Goal: Task Accomplishment & Management: Manage account settings

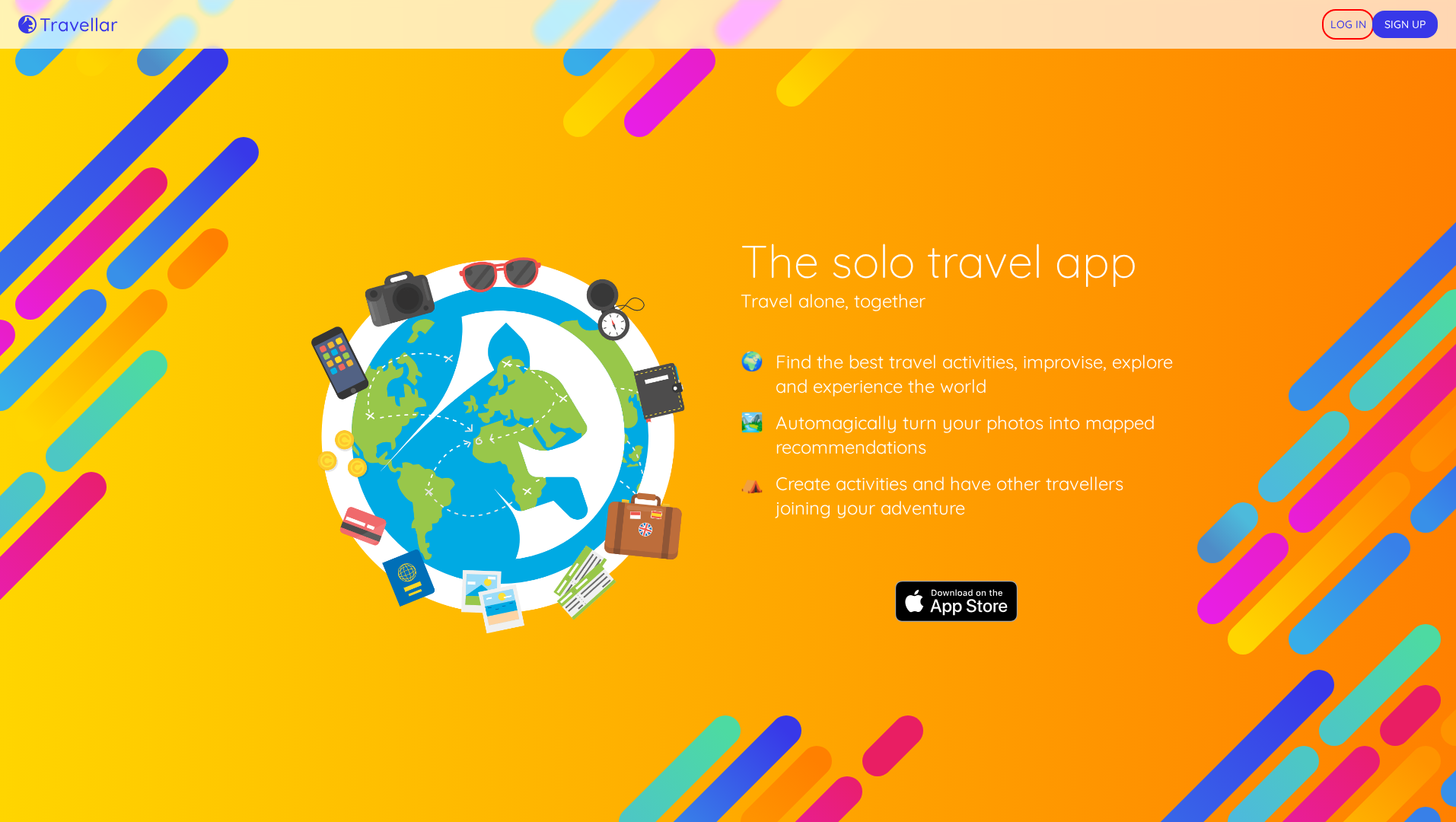
click at [1347, 25] on button "Log in" at bounding box center [1347, 25] width 49 height 29
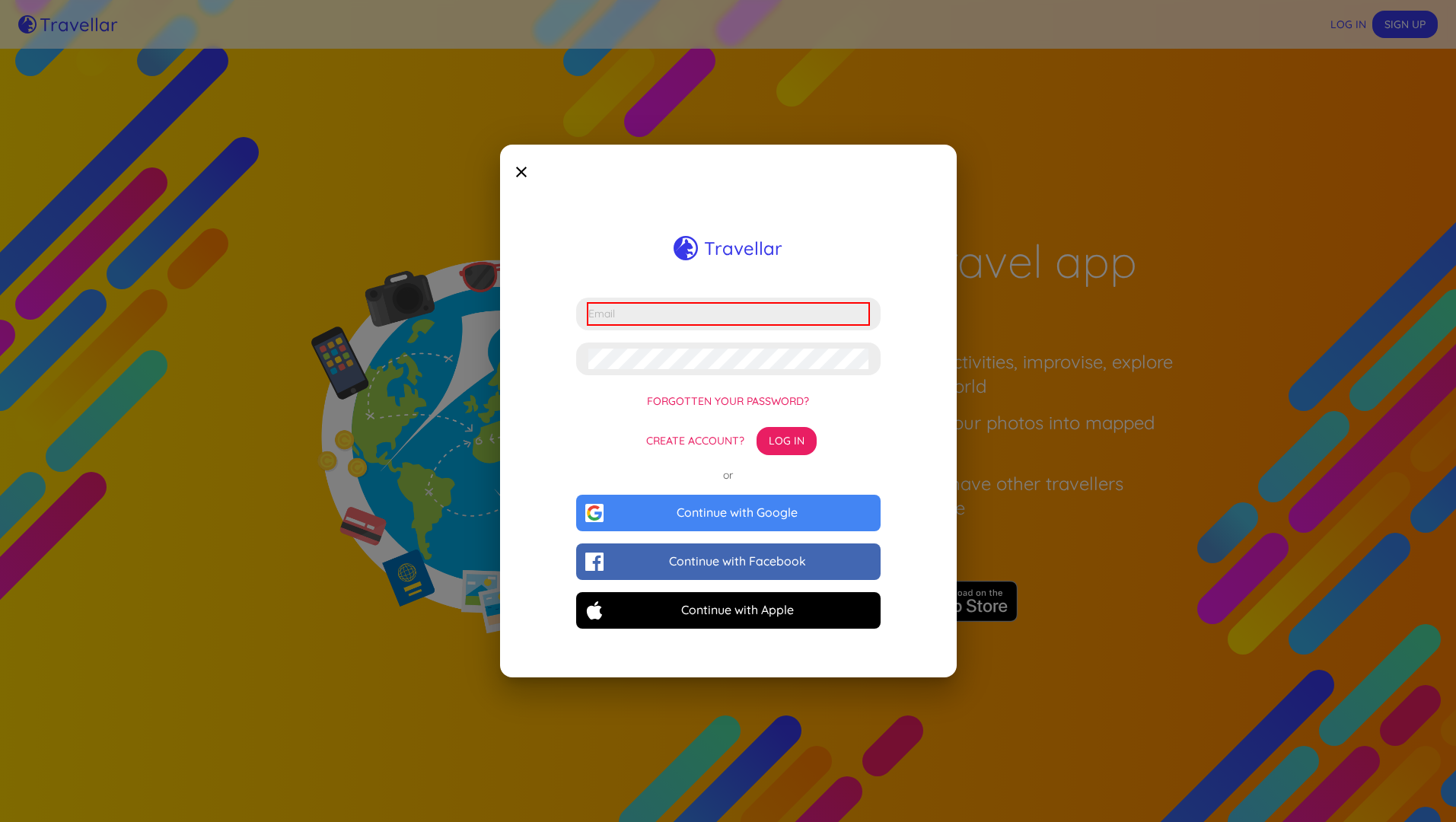
click at [728, 314] on input "email" at bounding box center [728, 314] width 280 height 21
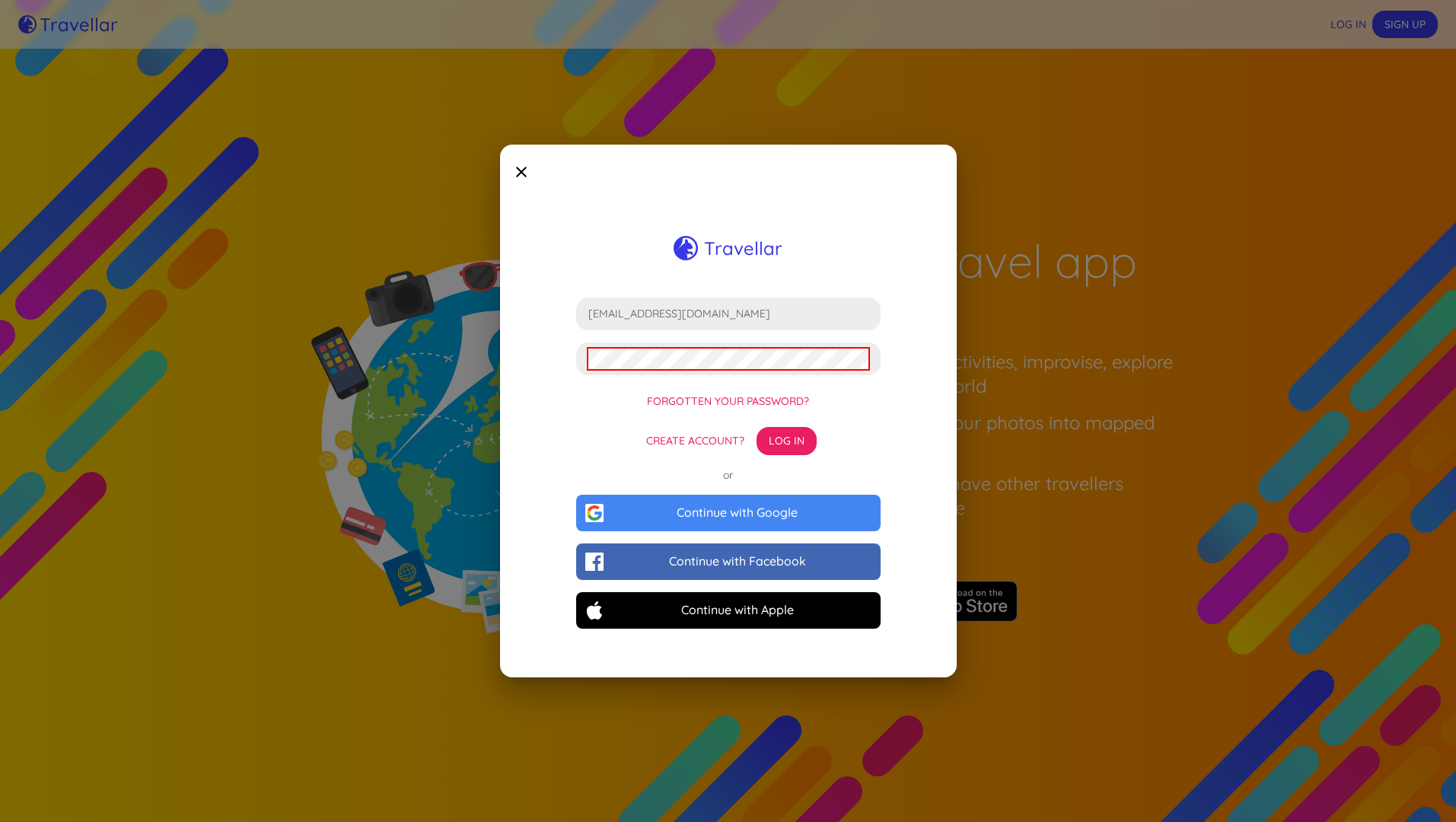
type input "[EMAIL_ADDRESS][DOMAIN_NAME]"
click at [786, 441] on button "Log in" at bounding box center [786, 442] width 60 height 29
